Goal: Task Accomplishment & Management: Use online tool/utility

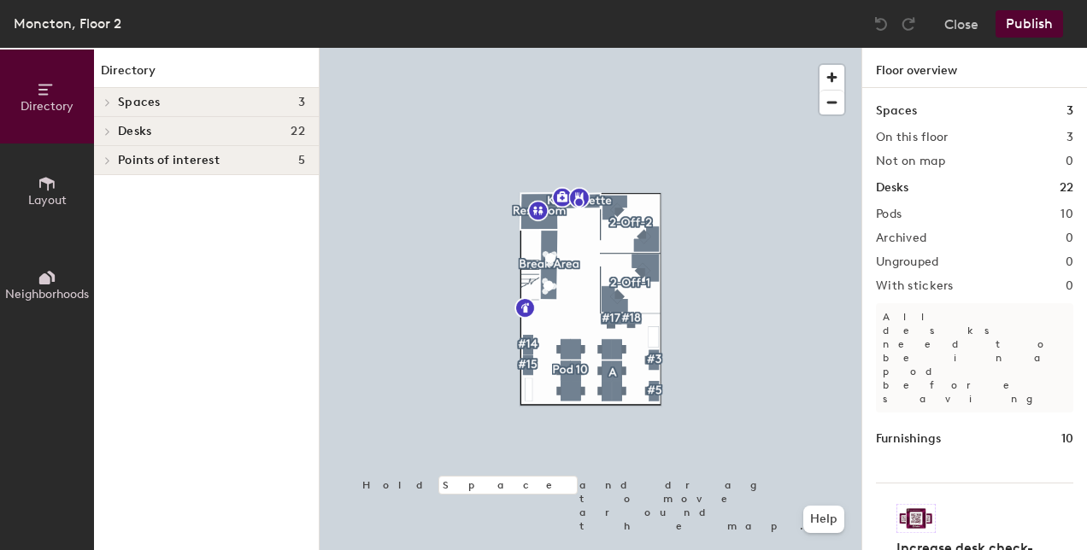
click at [133, 129] on span "Desks" at bounding box center [134, 132] width 33 height 14
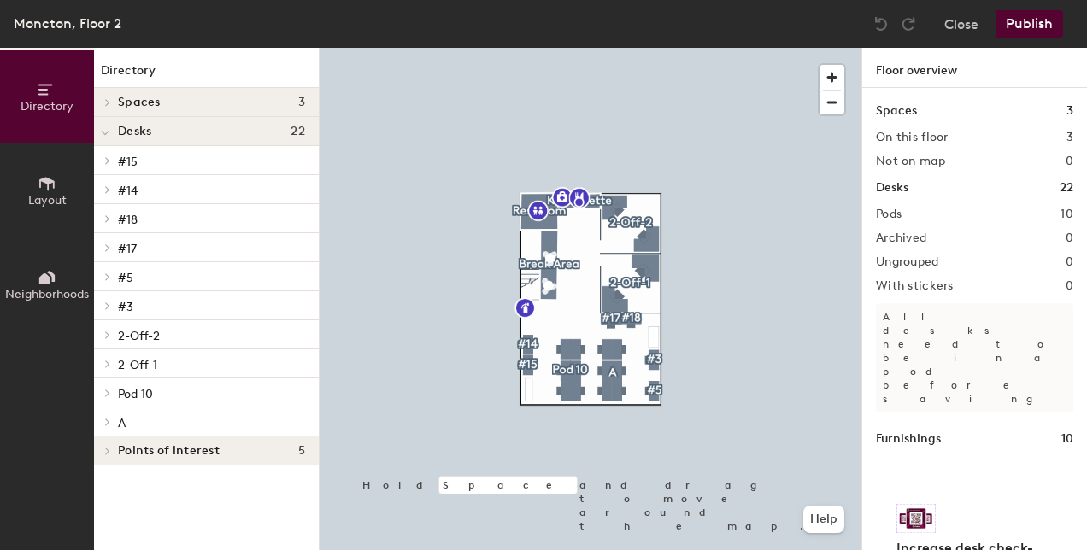
click at [128, 386] on p "Pod 10" at bounding box center [211, 393] width 187 height 22
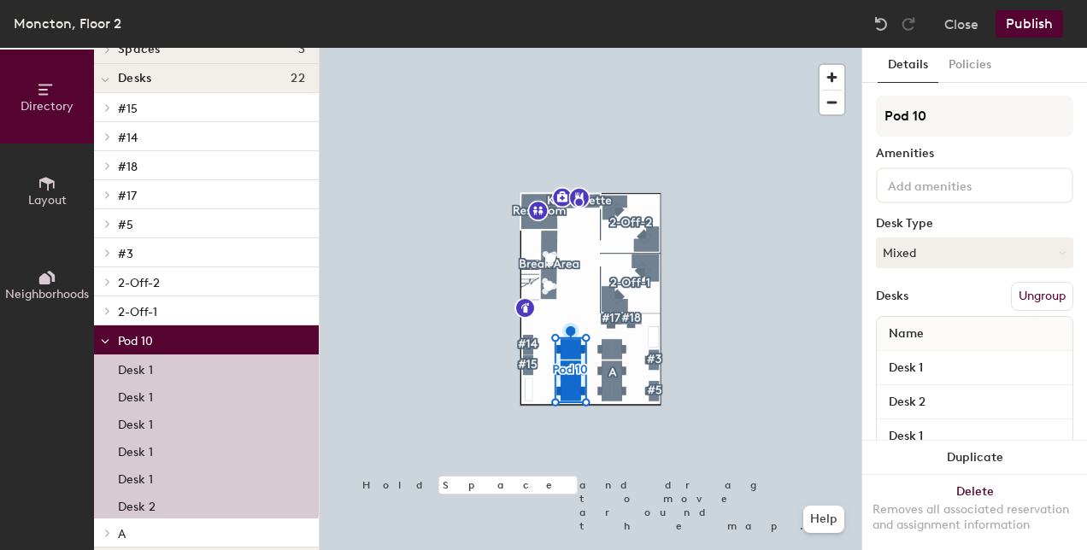
scroll to position [92, 0]
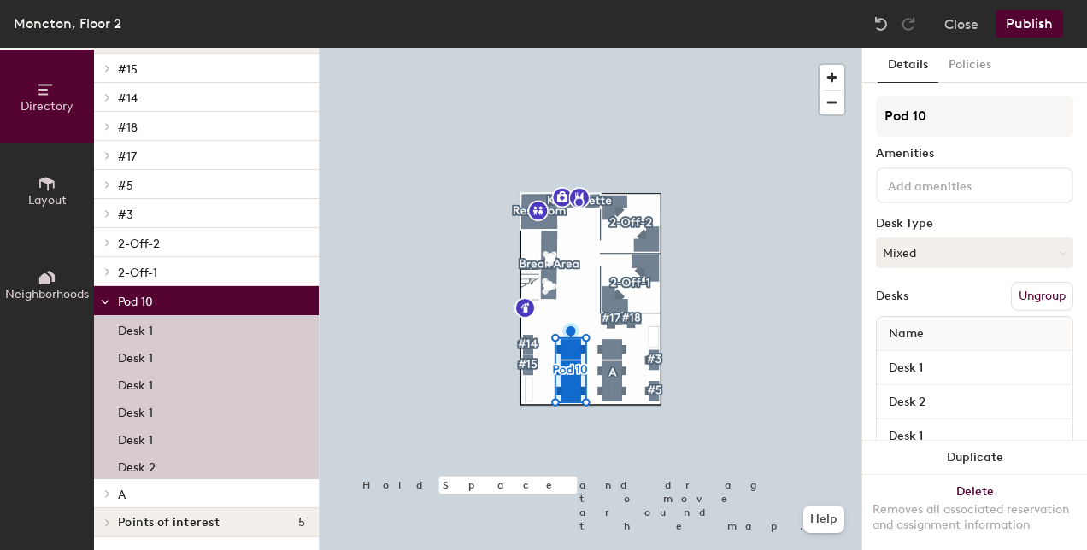
click at [143, 466] on p "Desk 2" at bounding box center [137, 465] width 38 height 20
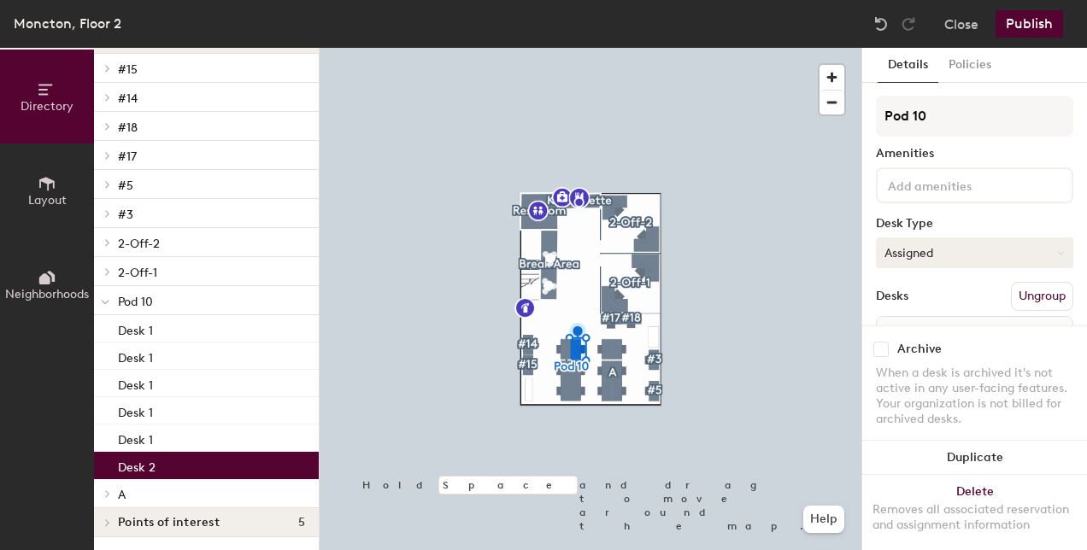
click at [903, 248] on button "Assigned" at bounding box center [974, 253] width 197 height 31
click at [924, 302] on div "Assigned" at bounding box center [962, 306] width 171 height 26
click at [924, 302] on div "Desks Ungroup" at bounding box center [974, 296] width 197 height 29
click at [926, 241] on button "Assigned" at bounding box center [974, 253] width 197 height 31
click at [915, 306] on div "Assigned" at bounding box center [962, 306] width 171 height 26
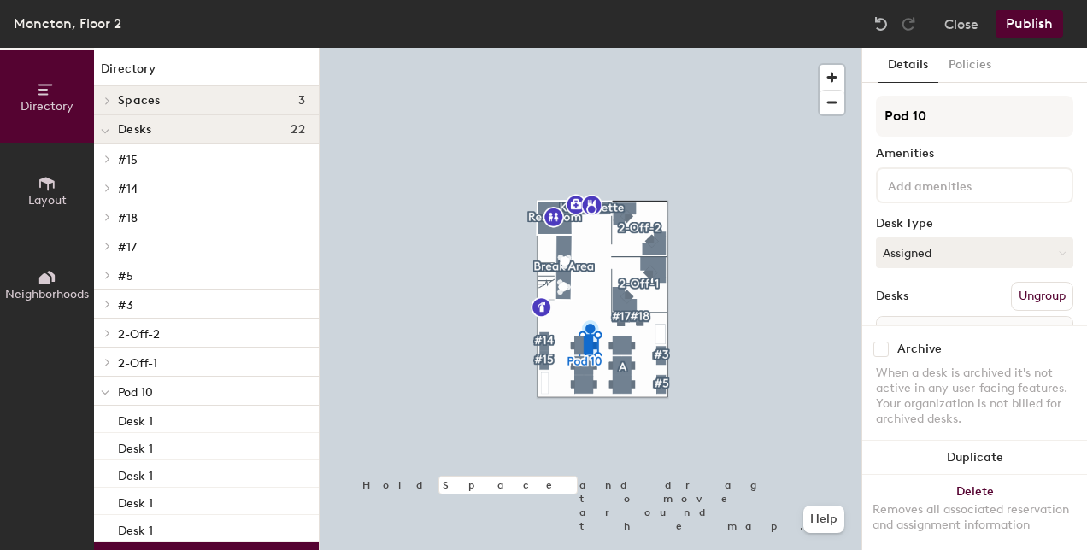
scroll to position [0, 0]
click at [959, 22] on button "Close" at bounding box center [961, 23] width 34 height 27
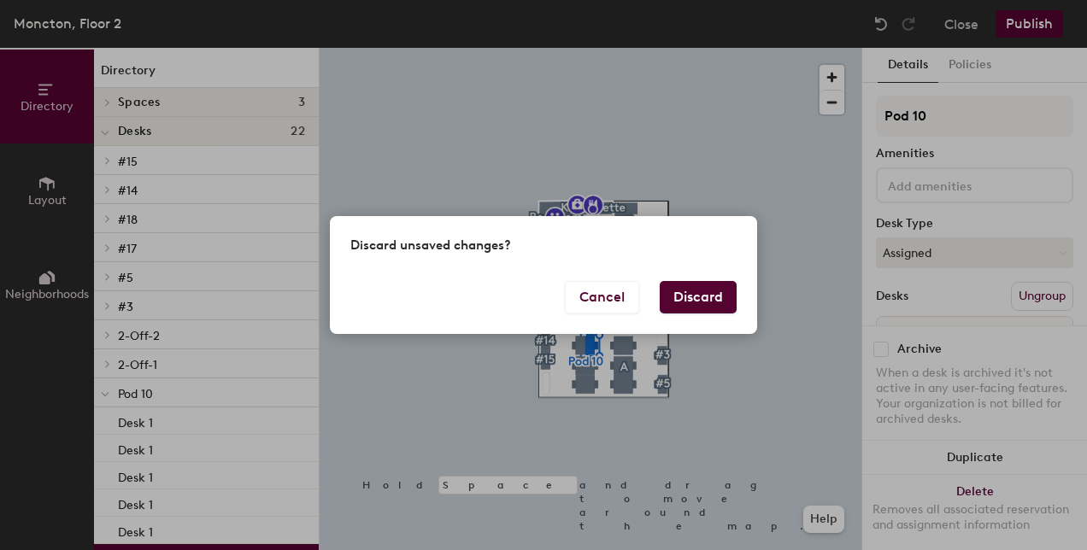
click at [675, 290] on button "Discard" at bounding box center [698, 297] width 77 height 32
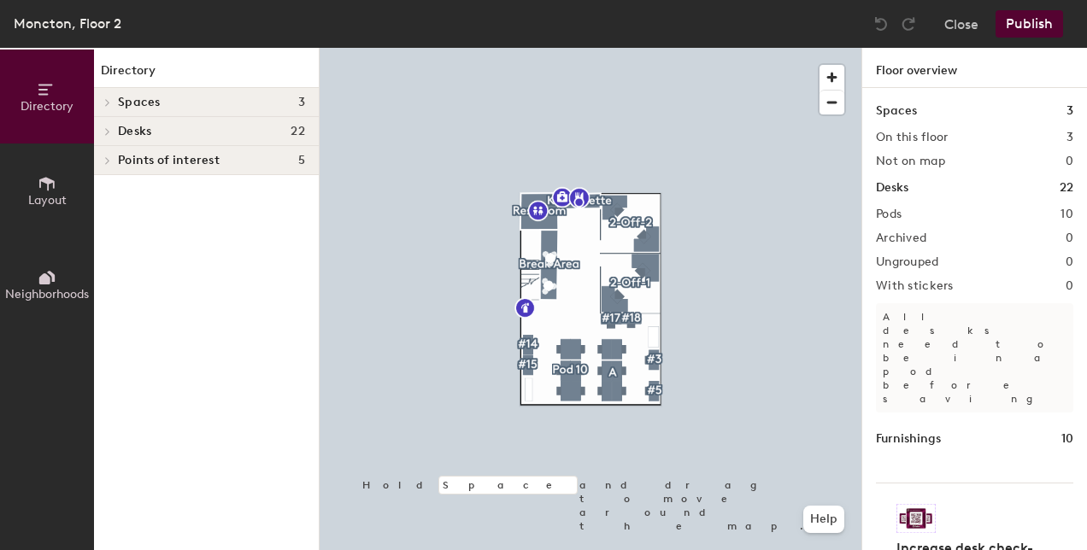
scroll to position [24, 0]
